Goal: Information Seeking & Learning: Learn about a topic

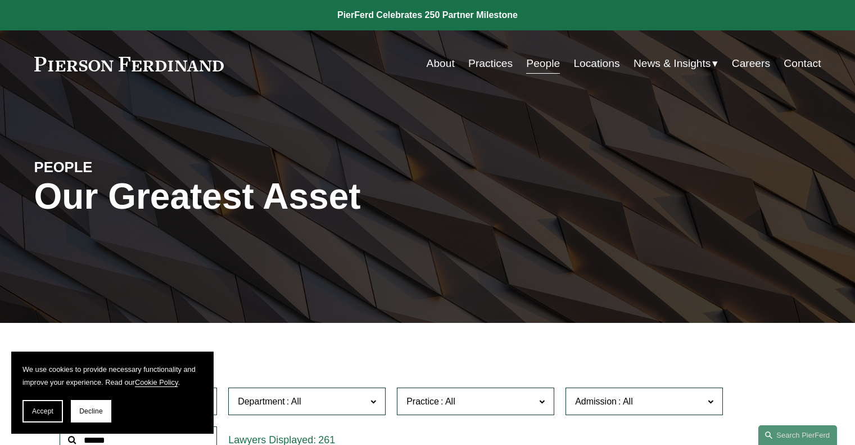
scroll to position [281, 0]
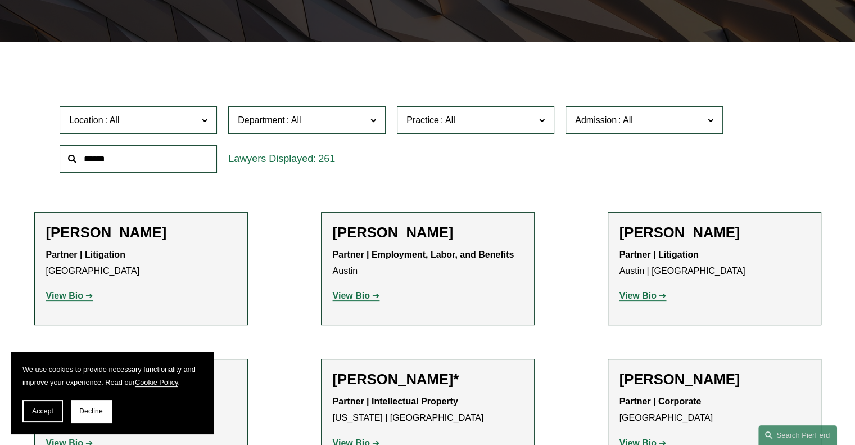
click at [109, 164] on input "text" at bounding box center [138, 159] width 157 height 28
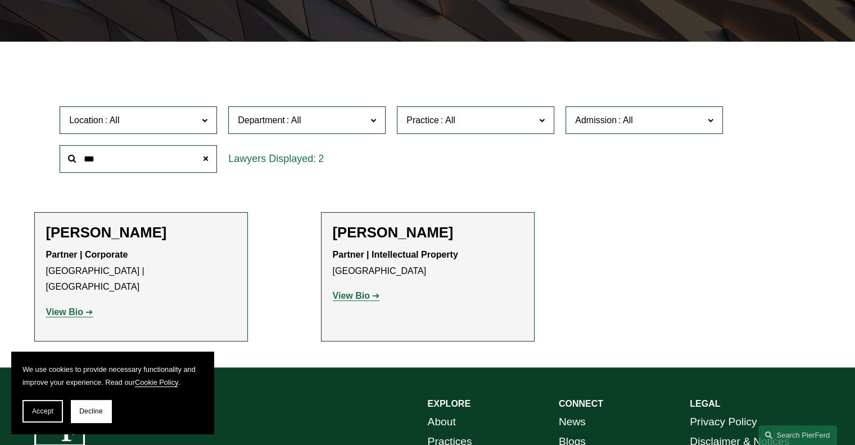
click at [365, 296] on strong "View Bio" at bounding box center [351, 296] width 37 height 10
drag, startPoint x: 118, startPoint y: 161, endPoint x: 39, endPoint y: 164, distance: 78.8
click at [43, 161] on div "Location All Atlanta Austin Boston Charlotte Chicago Cincinnati Cleveland Colum…" at bounding box center [427, 139] width 787 height 77
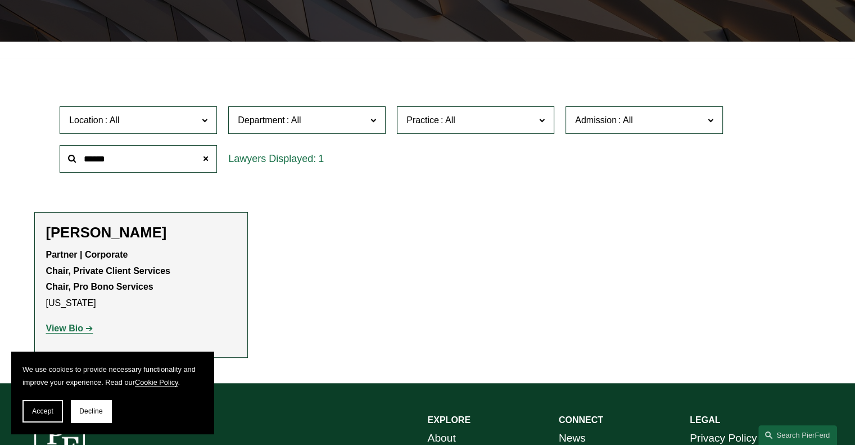
click at [69, 330] on strong "View Bio" at bounding box center [64, 328] width 37 height 10
drag, startPoint x: 143, startPoint y: 156, endPoint x: 22, endPoint y: 164, distance: 121.2
click at [24, 163] on ul "Filter Location All Atlanta Austin Boston Charlotte Chicago Cincinnati Clevelan…" at bounding box center [427, 212] width 838 height 290
type input "*******"
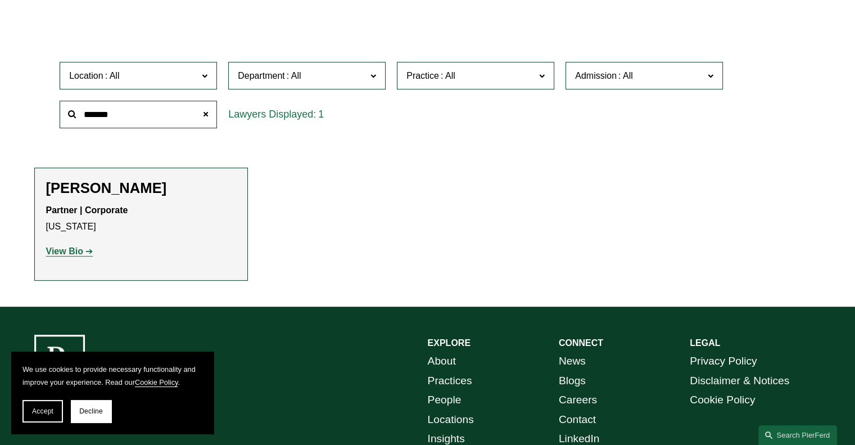
scroll to position [394, 0]
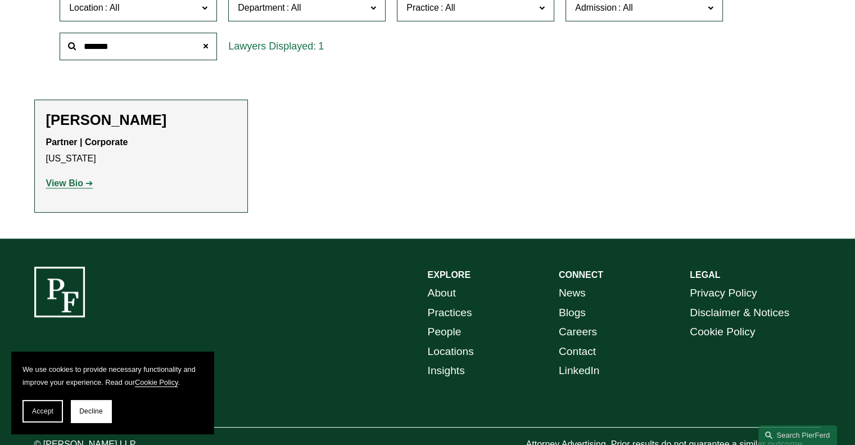
click at [82, 184] on strong "View Bio" at bounding box center [64, 183] width 37 height 10
